Goal: Find specific page/section: Find specific page/section

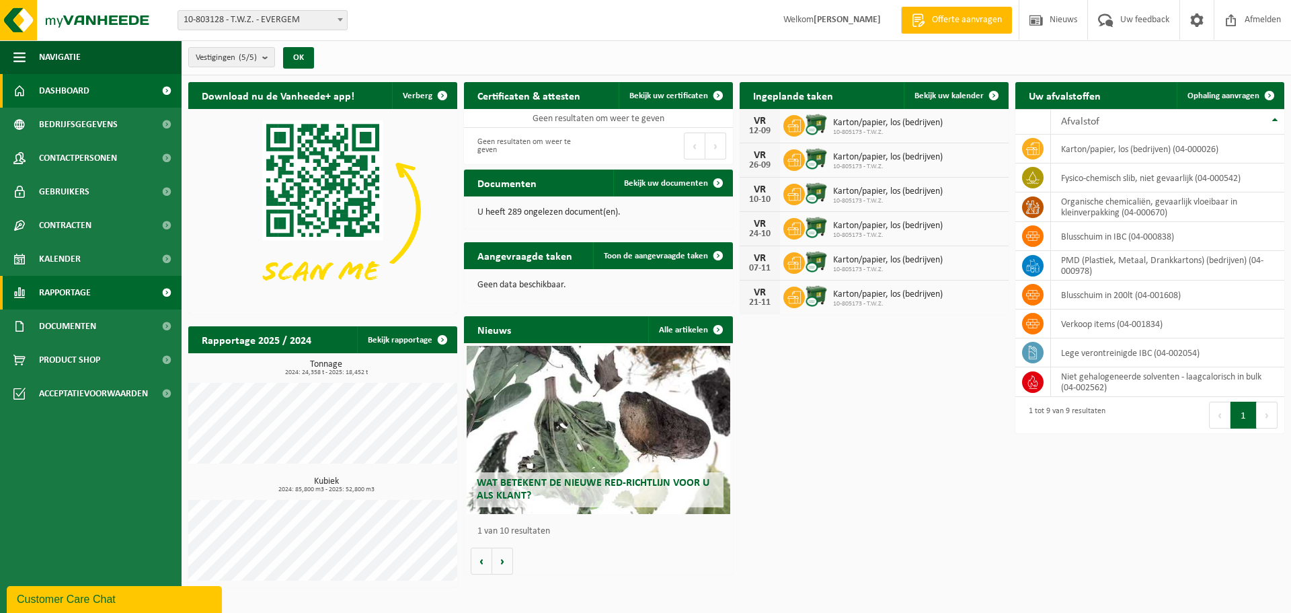
click at [77, 288] on span "Rapportage" at bounding box center [65, 293] width 52 height 34
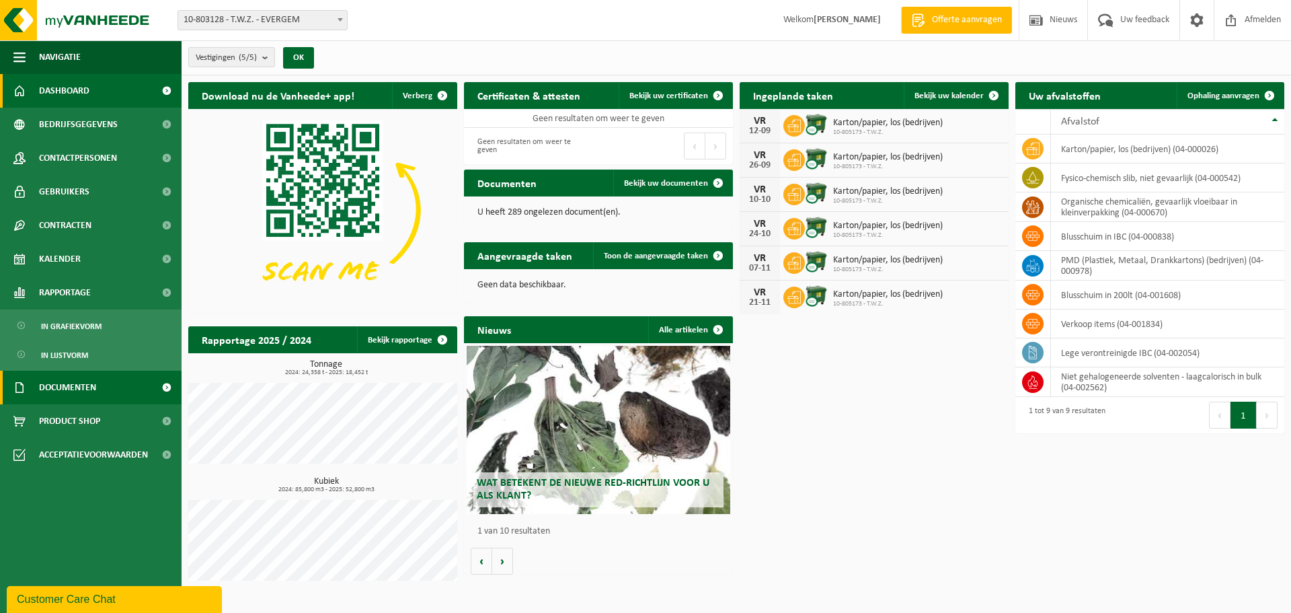
click at [53, 387] on span "Documenten" at bounding box center [67, 388] width 57 height 34
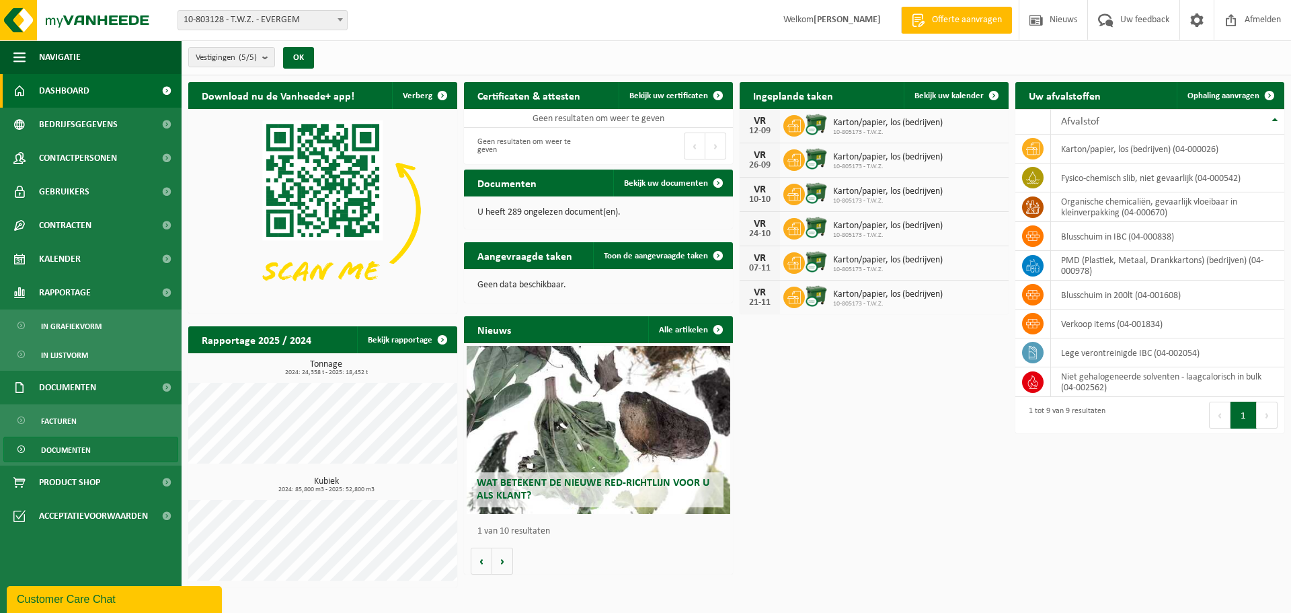
click at [48, 449] on span "Documenten" at bounding box center [66, 450] width 50 height 26
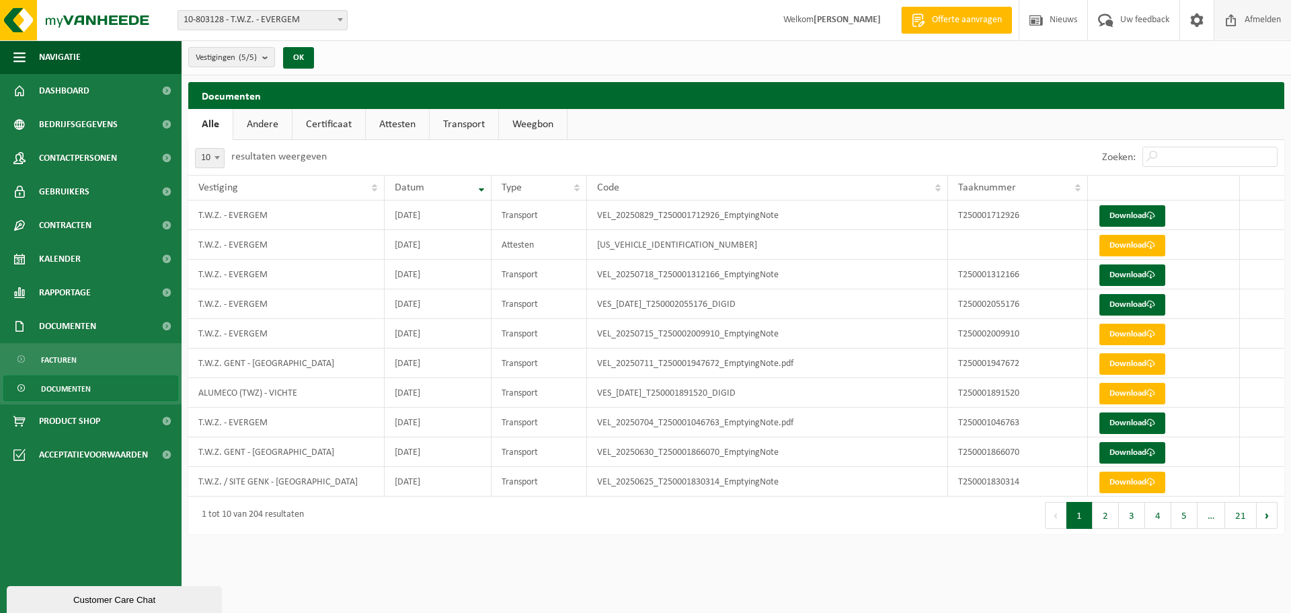
click at [1271, 17] on span "Afmelden" at bounding box center [1262, 20] width 43 height 40
